Goal: Task Accomplishment & Management: Manage account settings

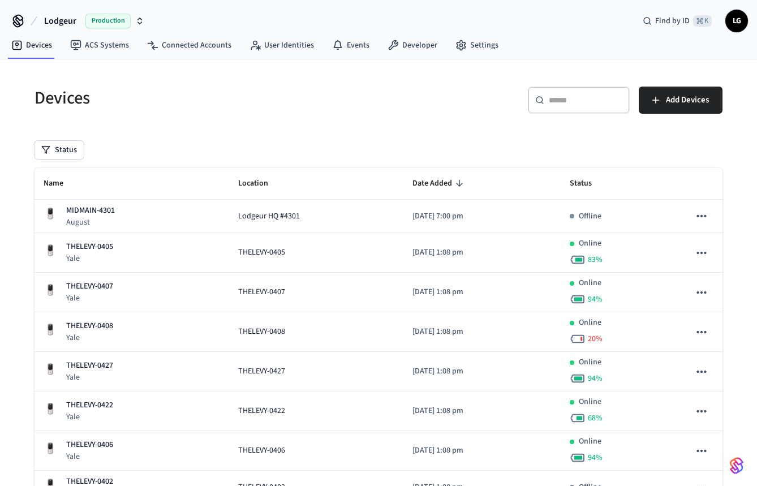
click at [572, 109] on div "​ ​" at bounding box center [579, 100] width 102 height 27
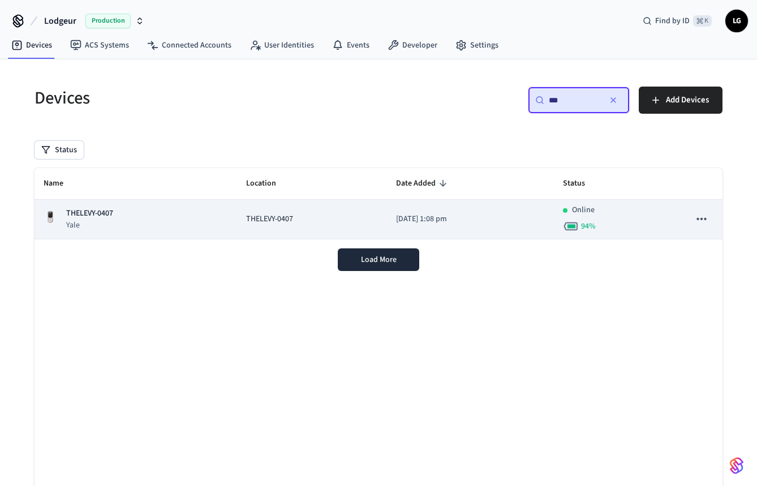
type input "***"
click at [130, 224] on div "THELEVY-0407 Yale" at bounding box center [136, 219] width 184 height 23
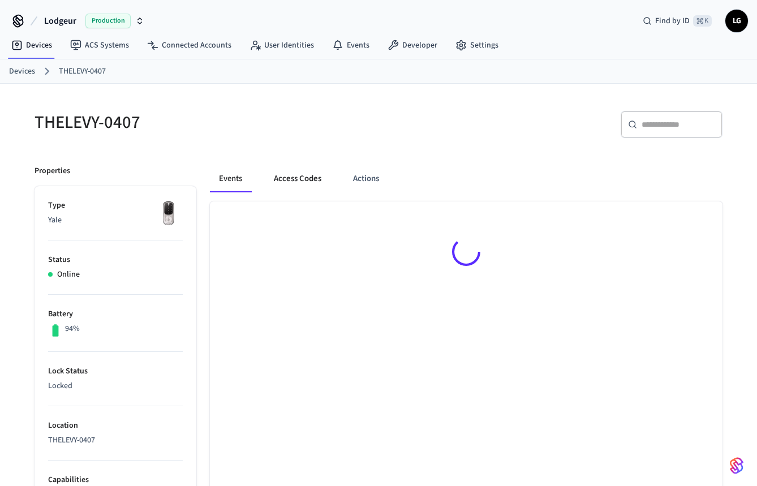
click at [304, 175] on button "Access Codes" at bounding box center [298, 178] width 66 height 27
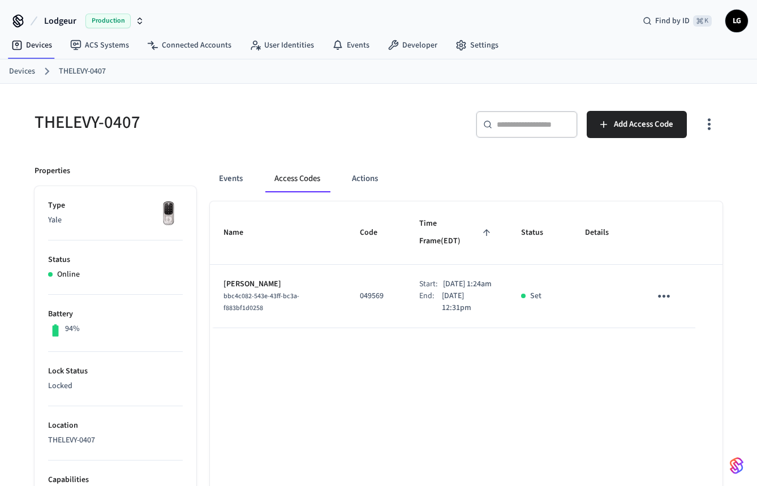
click at [360, 290] on p "049569" at bounding box center [376, 296] width 32 height 12
copy p "049569"
